Goal: Navigation & Orientation: Find specific page/section

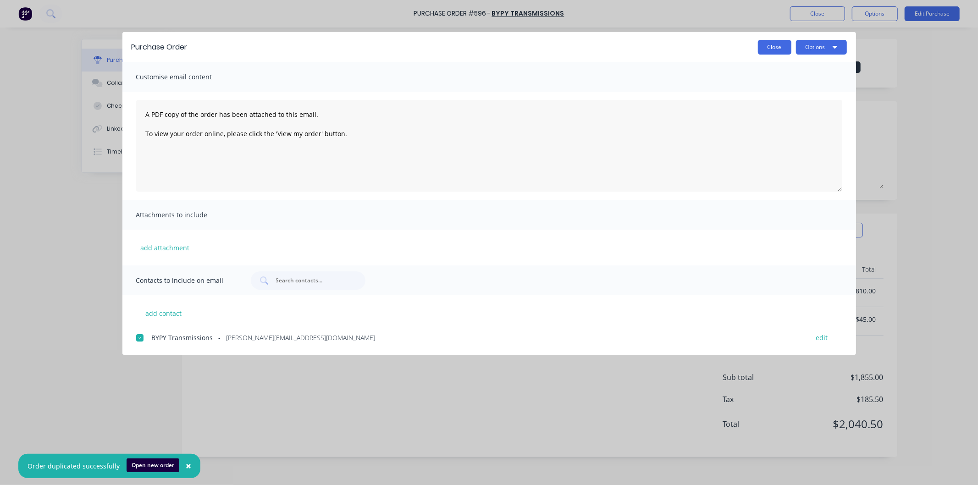
click at [773, 47] on button "Close" at bounding box center [774, 47] width 33 height 15
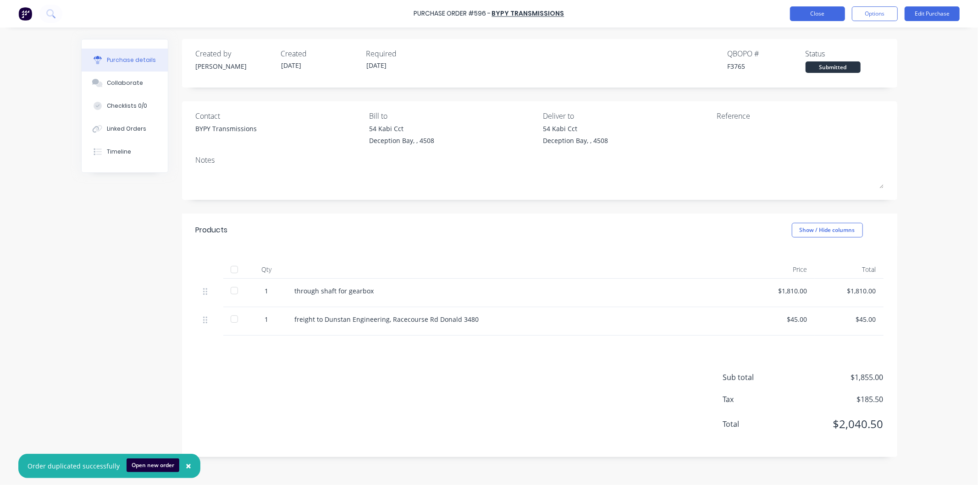
click at [809, 16] on button "Close" at bounding box center [817, 13] width 55 height 15
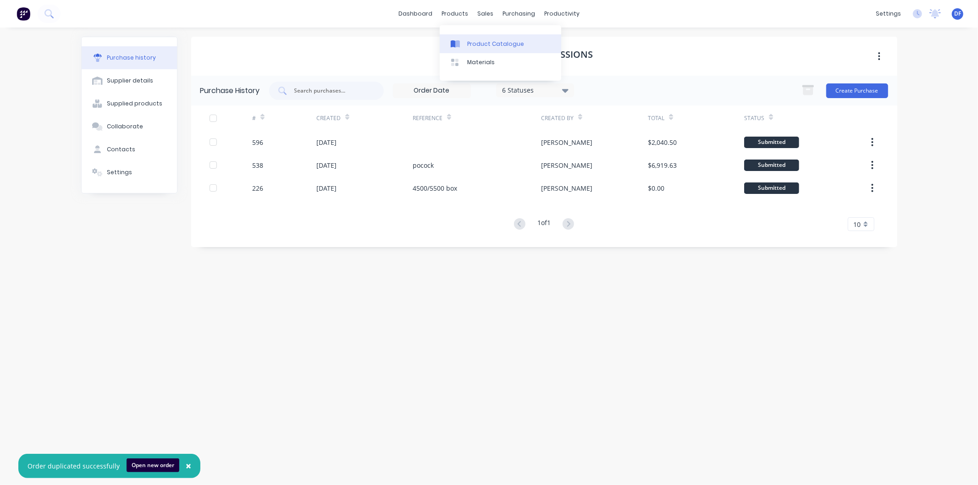
click at [483, 40] on div "Product Catalogue" at bounding box center [495, 44] width 57 height 8
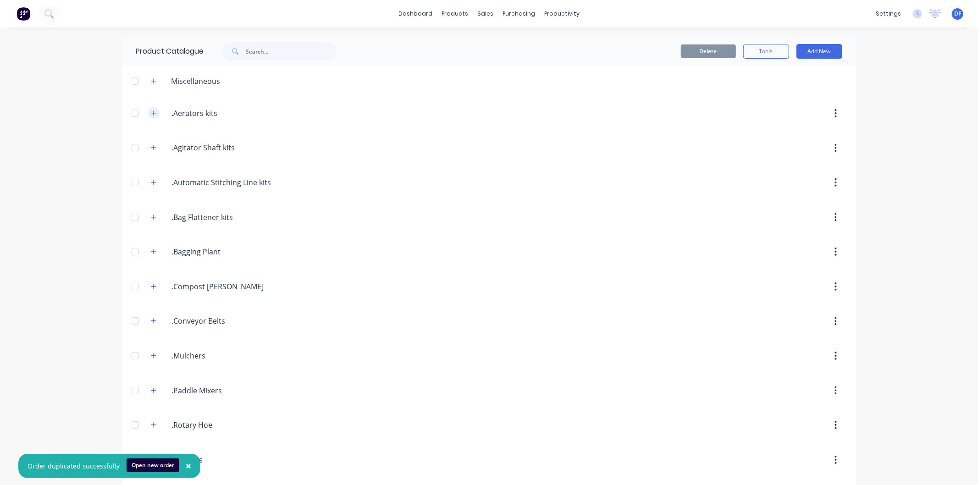
click at [151, 111] on icon "button" at bounding box center [154, 113] width 6 height 6
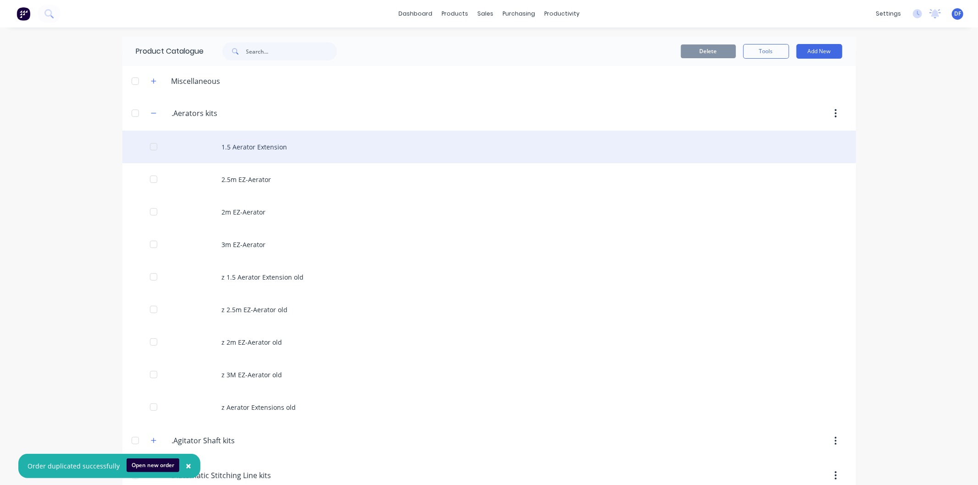
click at [252, 145] on div "1.5 Aerator Extension" at bounding box center [489, 147] width 734 height 33
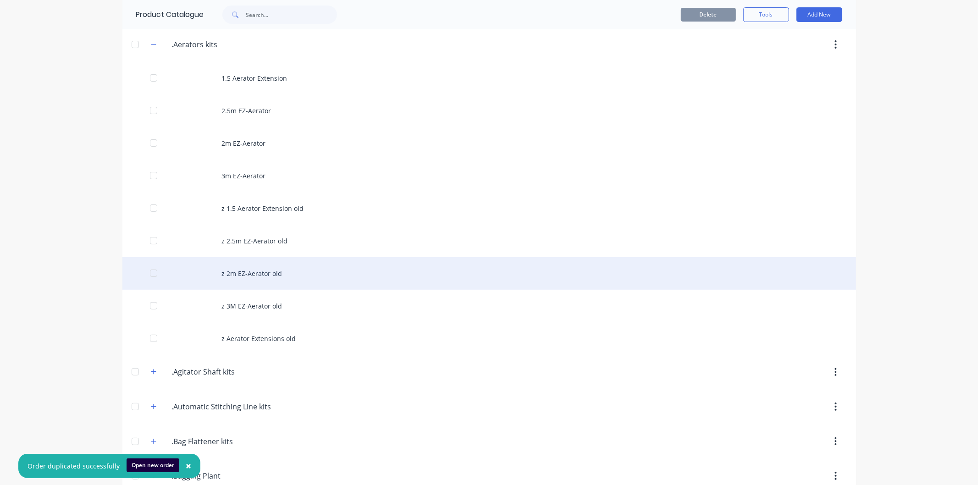
scroll to position [51, 0]
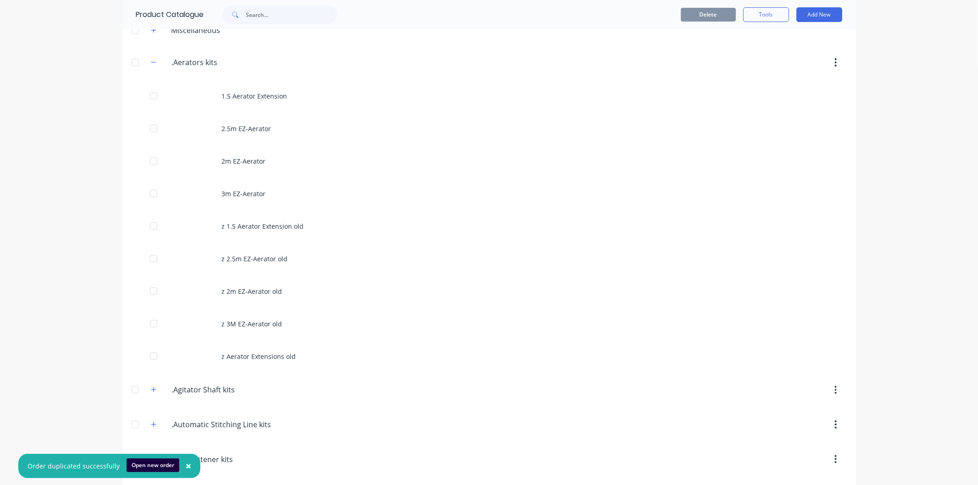
click at [915, 53] on div "× Order duplicated successfully Open new order dashboard products sales purchas…" at bounding box center [489, 242] width 978 height 485
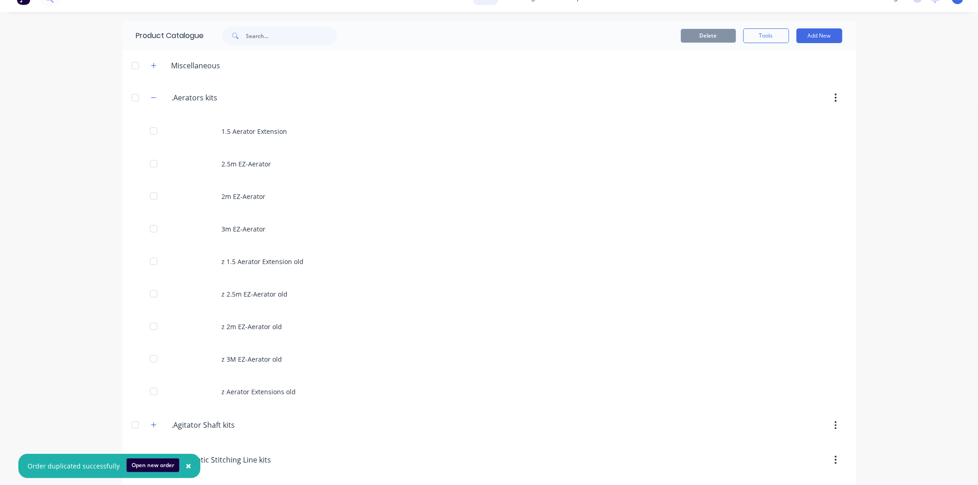
scroll to position [0, 0]
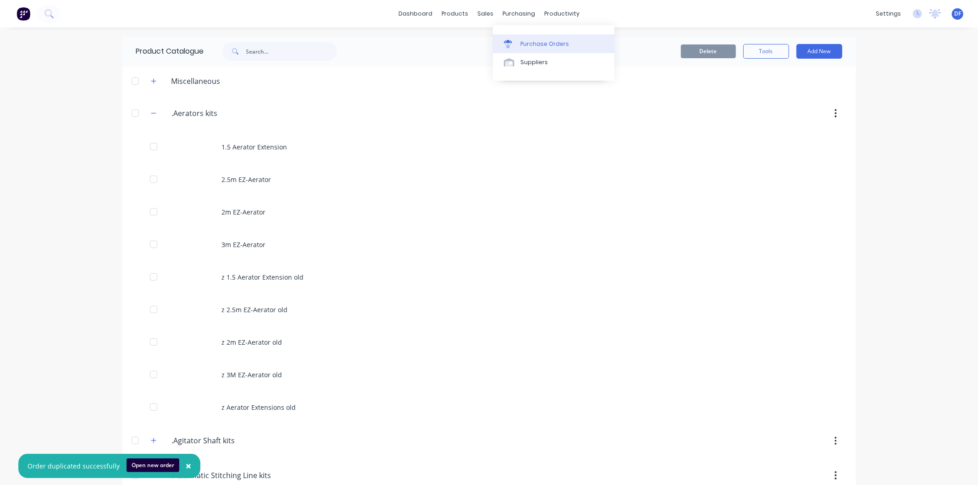
click at [549, 40] on div "Purchase Orders" at bounding box center [545, 44] width 49 height 8
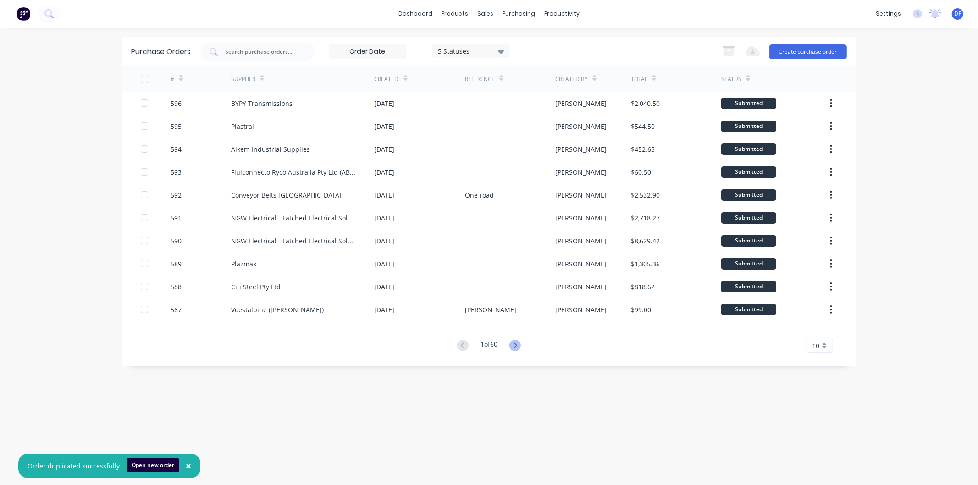
click at [517, 346] on icon at bounding box center [515, 346] width 3 height 6
click at [514, 345] on icon at bounding box center [515, 345] width 11 height 11
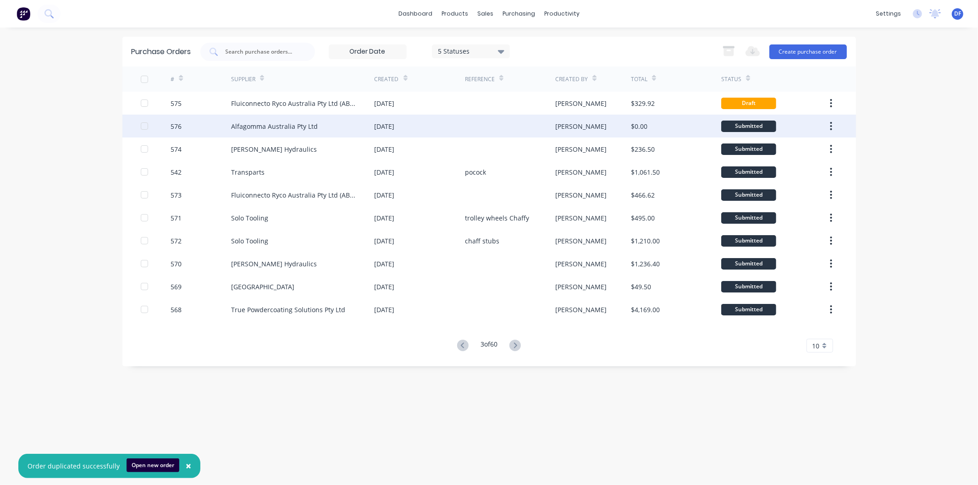
click at [271, 125] on div "Alfagomma Australia Pty Ltd" at bounding box center [274, 127] width 87 height 10
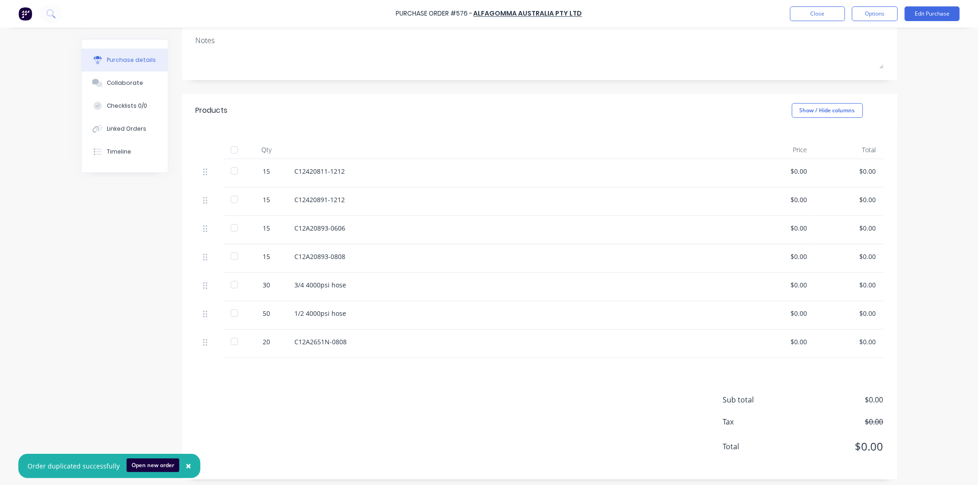
scroll to position [124, 0]
